Goal: Use online tool/utility: Utilize a website feature to perform a specific function

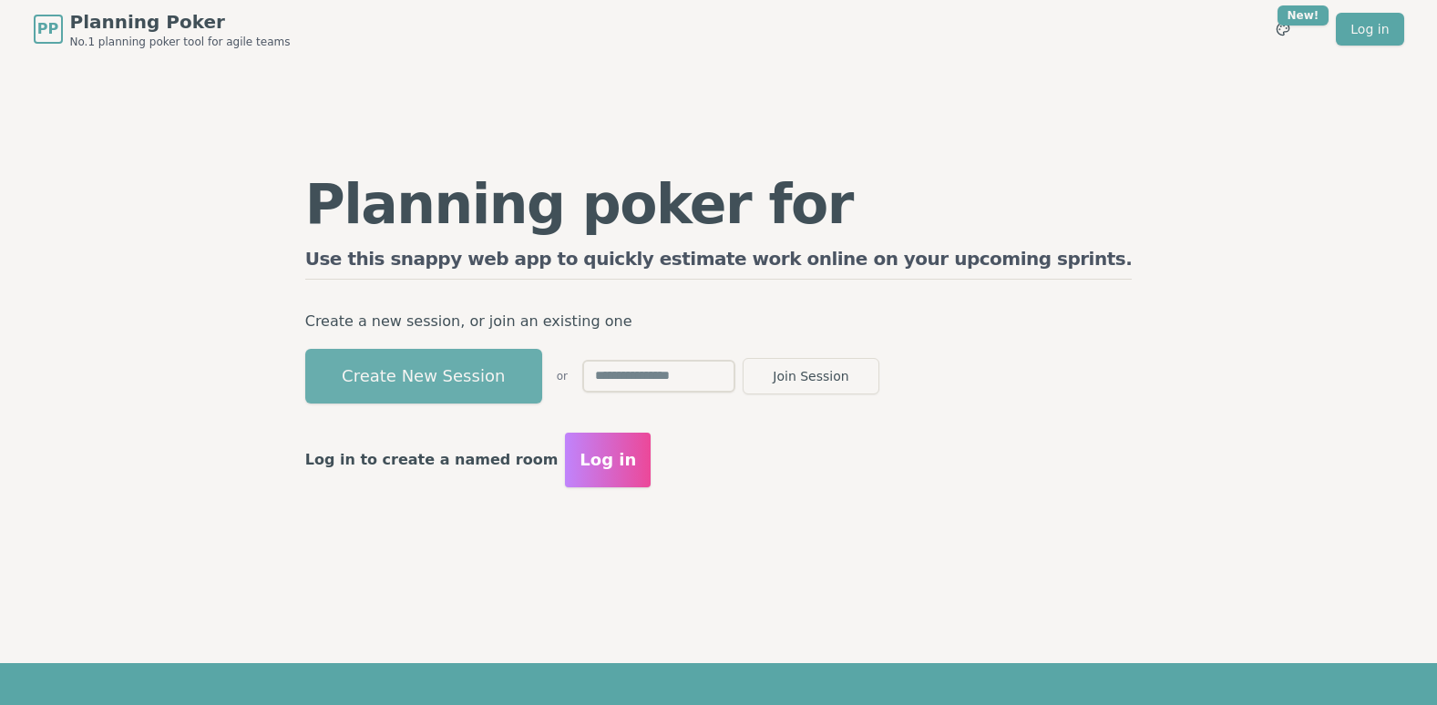
click at [542, 364] on button "Create New Session" at bounding box center [423, 376] width 237 height 55
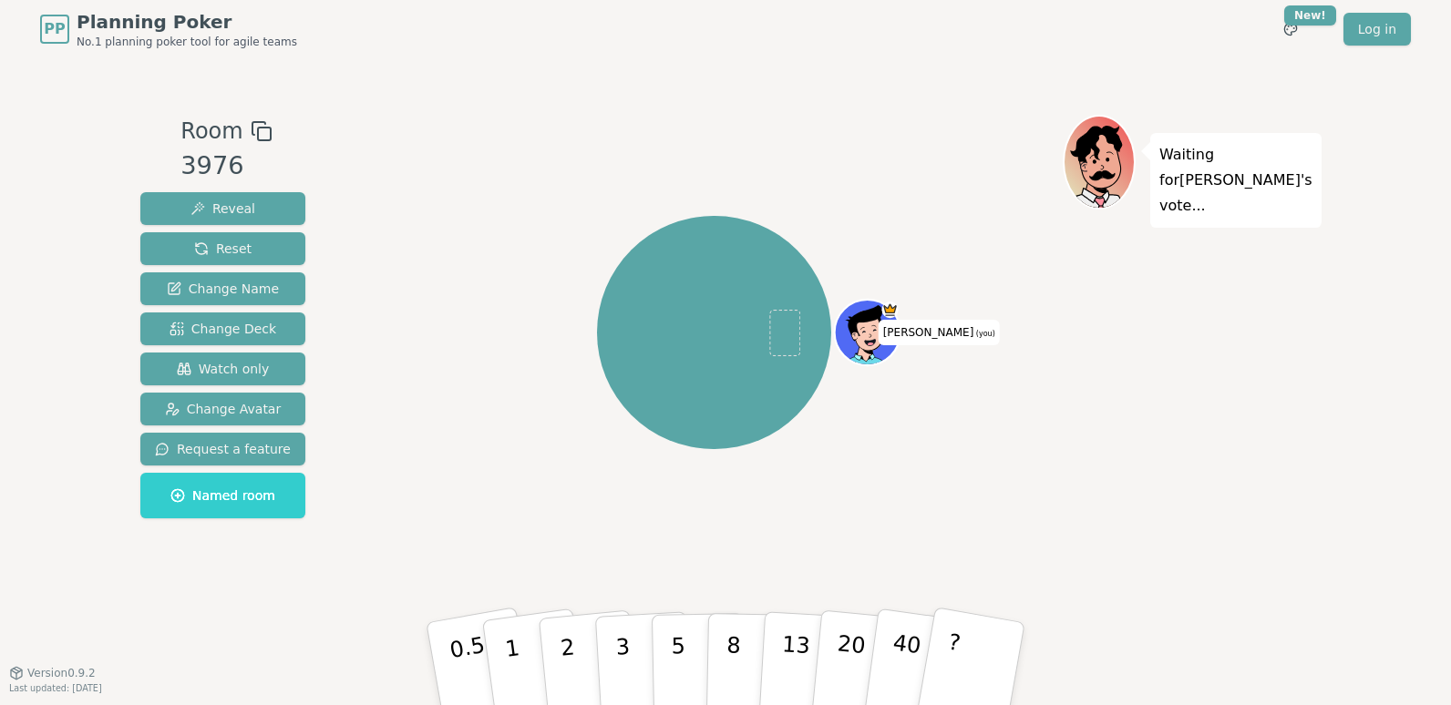
click at [502, 493] on div "[PERSON_NAME] (you)" at bounding box center [713, 333] width 697 height 370
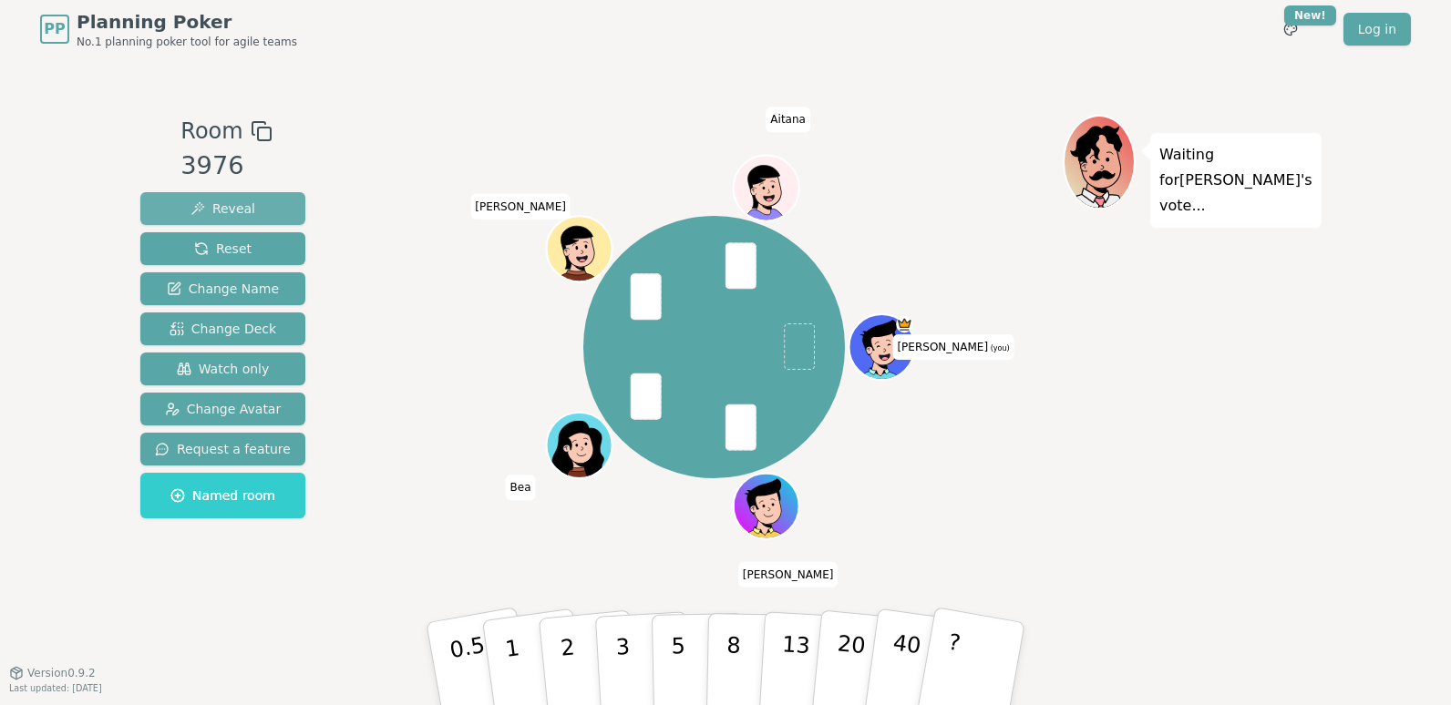
click at [255, 206] on button "Reveal" at bounding box center [222, 208] width 165 height 33
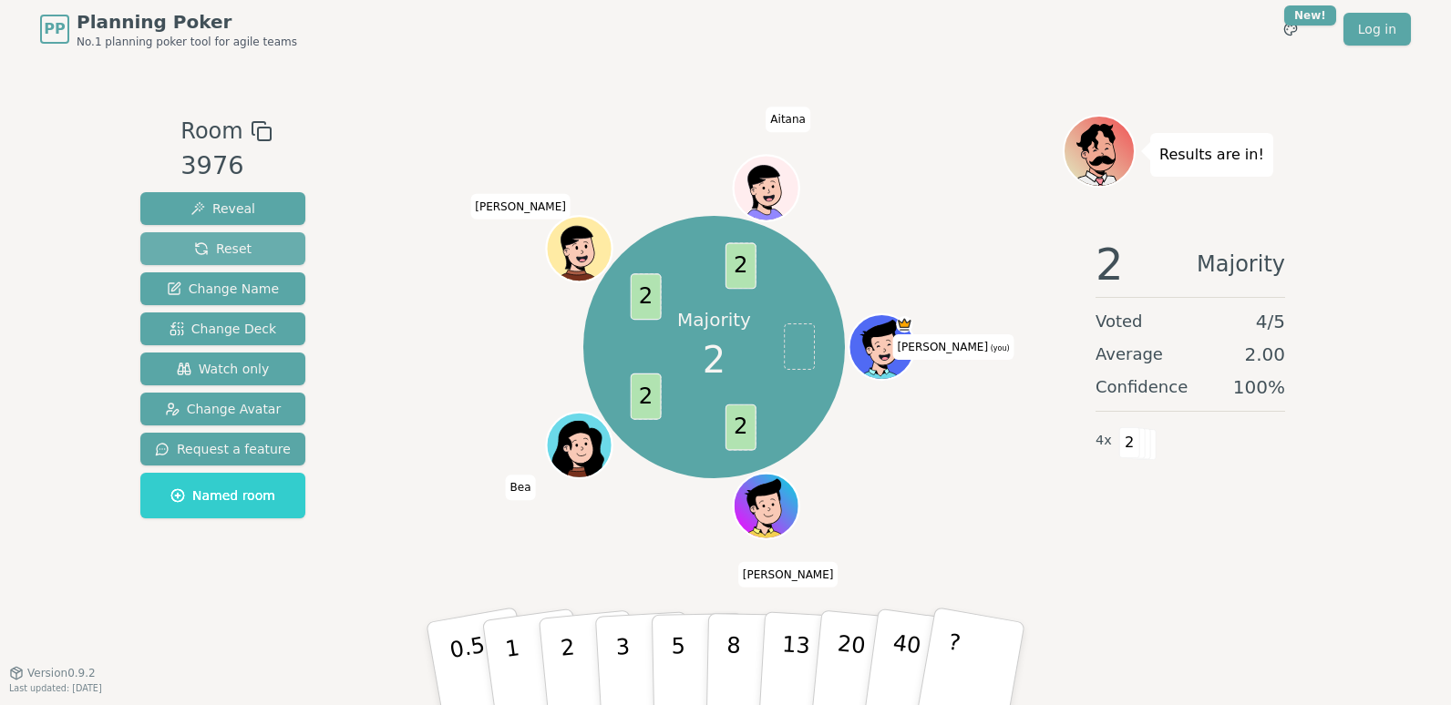
click at [205, 249] on span "Reset" at bounding box center [222, 249] width 57 height 18
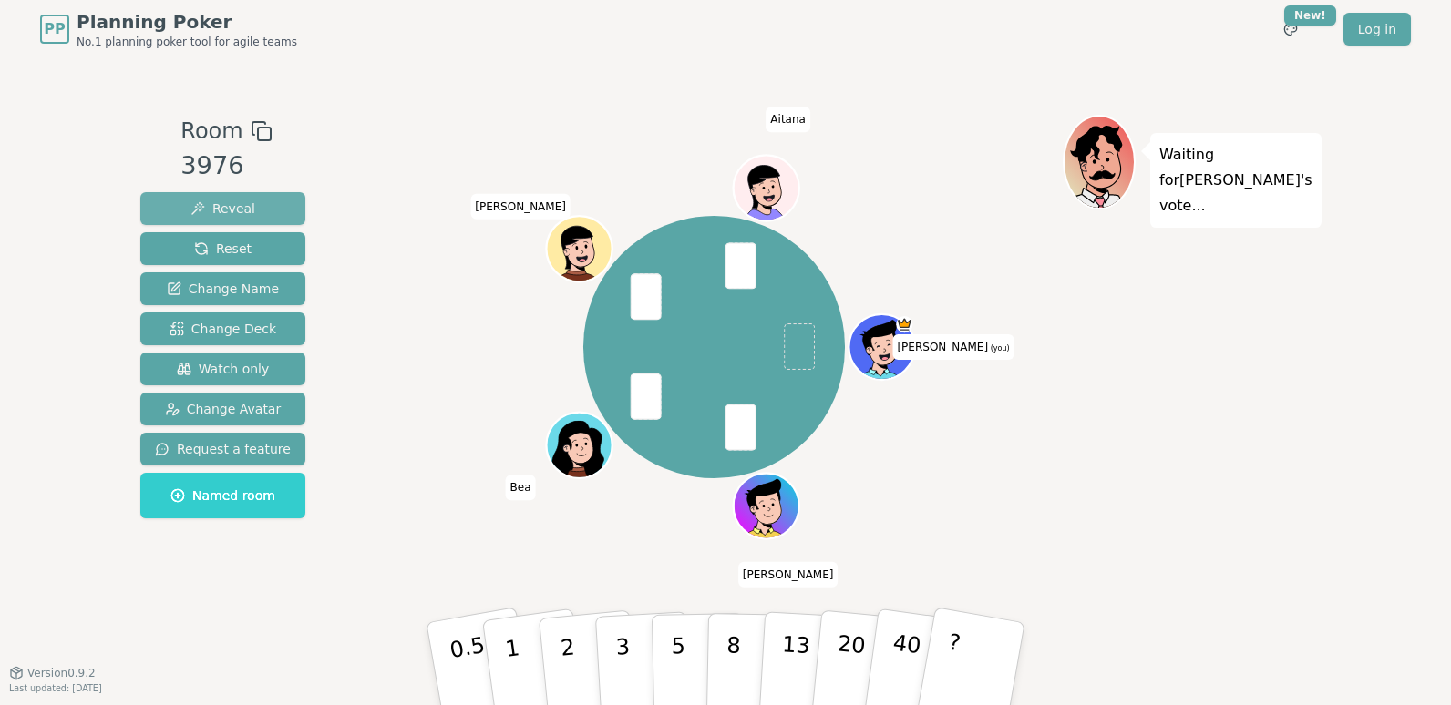
click at [232, 203] on span "Reveal" at bounding box center [222, 209] width 65 height 18
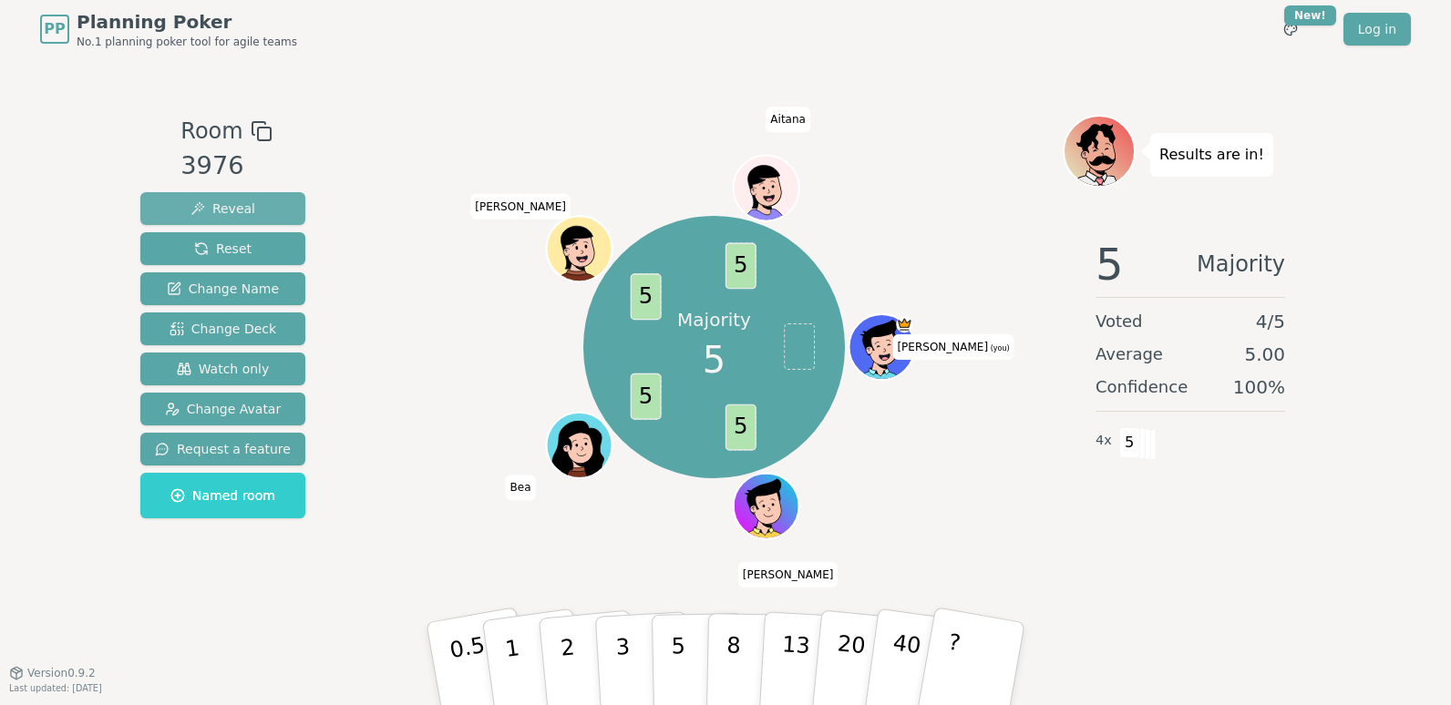
click at [209, 201] on span "Reveal" at bounding box center [222, 209] width 65 height 18
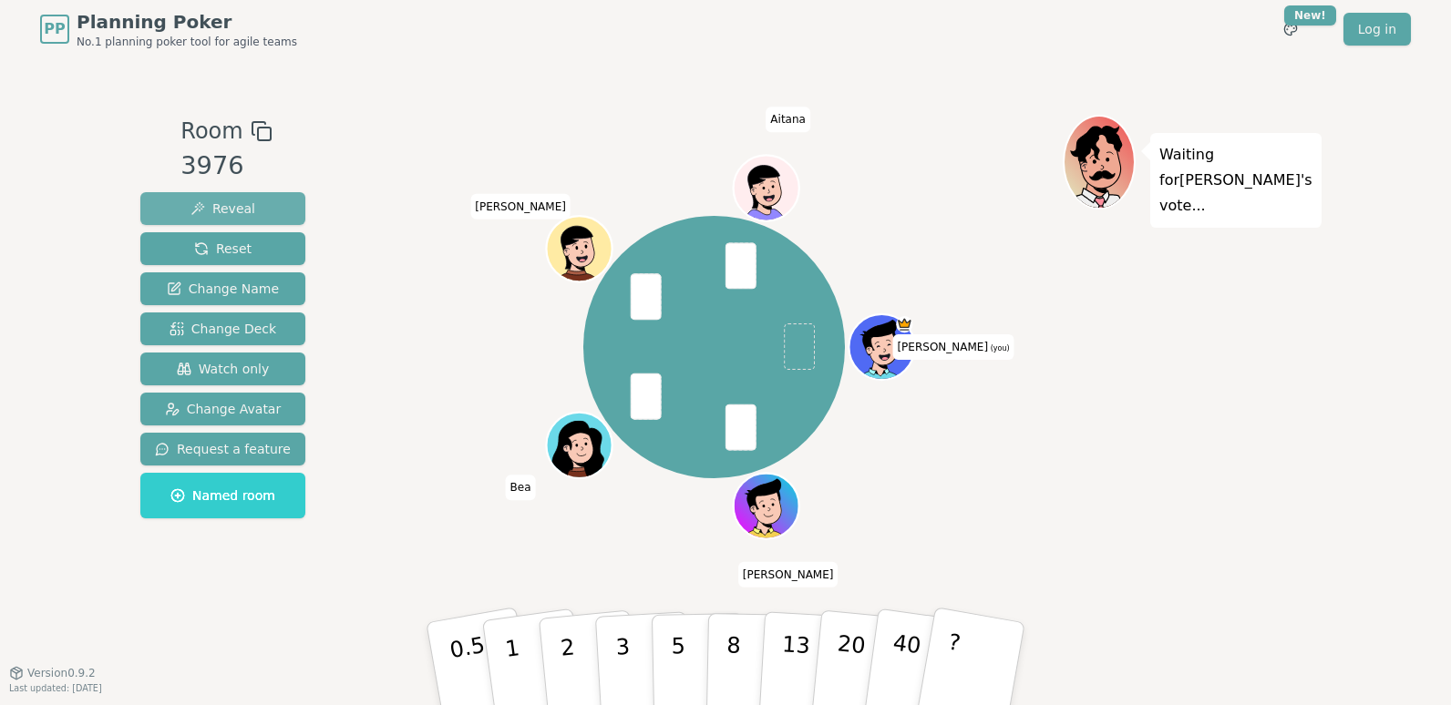
click at [260, 211] on button "Reveal" at bounding box center [222, 208] width 165 height 33
